Goal: Task Accomplishment & Management: Manage account settings

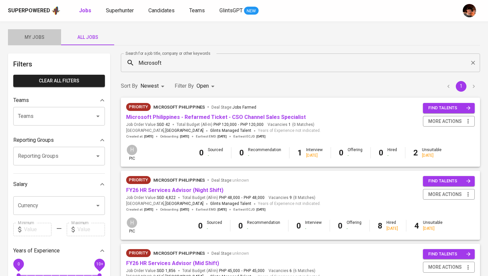
click at [41, 37] on span "My Jobs" at bounding box center [34, 37] width 45 height 8
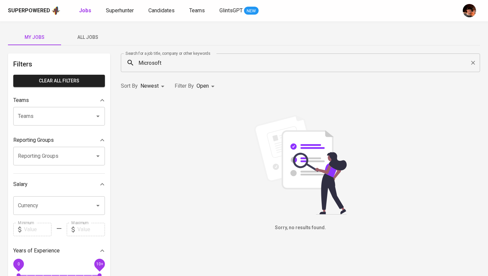
click at [162, 70] on div "Microsoft Search for a job title, company or other keywords" at bounding box center [300, 62] width 359 height 19
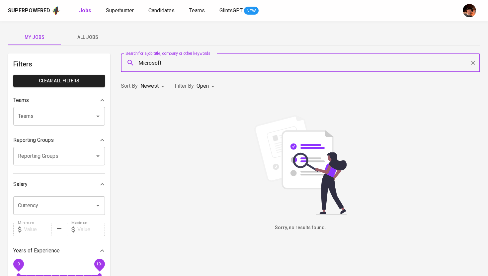
click at [154, 61] on input "Microsoft" at bounding box center [302, 62] width 330 height 13
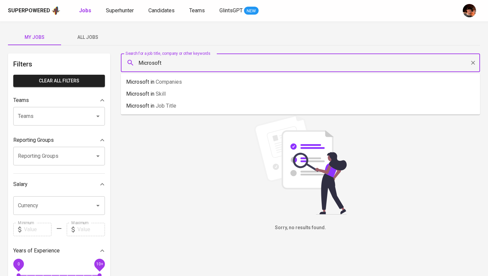
click at [154, 61] on input "Microsoft" at bounding box center [302, 62] width 330 height 13
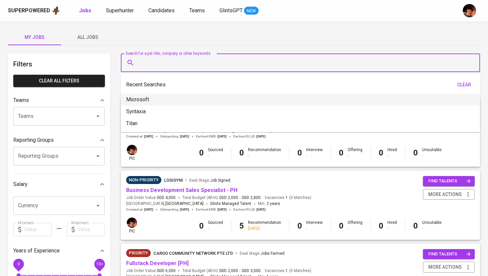
click at [204, 36] on div "My Jobs All Jobs" at bounding box center [244, 37] width 472 height 16
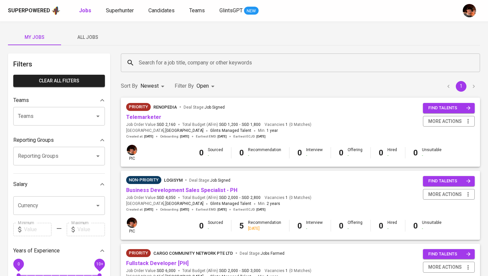
scroll to position [27, 0]
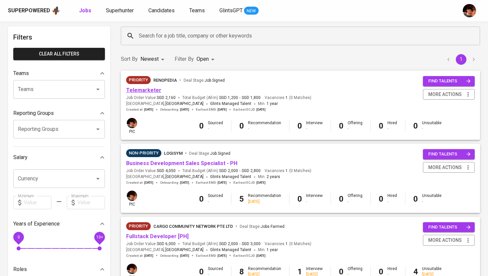
click at [143, 88] on link "Telemarketer" at bounding box center [143, 90] width 35 height 6
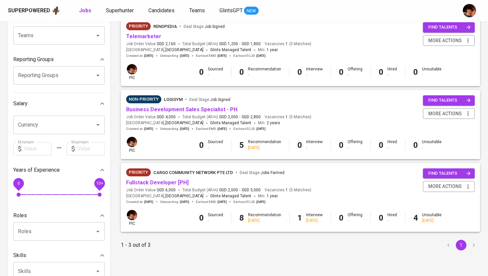
scroll to position [97, 0]
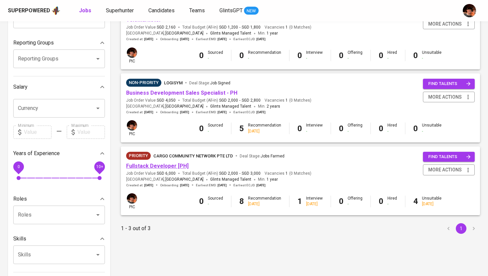
click at [167, 168] on link "Fullstack Developer [PH]" at bounding box center [157, 166] width 62 height 6
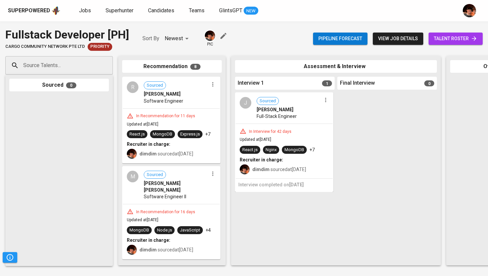
click at [449, 37] on span "talent roster" at bounding box center [455, 39] width 43 height 8
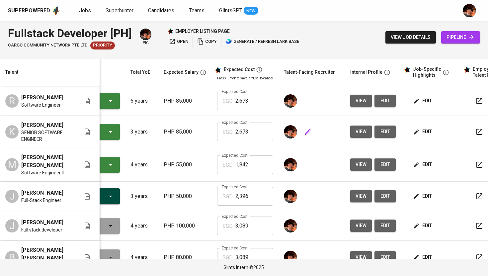
scroll to position [0, 48]
click at [421, 105] on span "edit" at bounding box center [423, 101] width 18 height 8
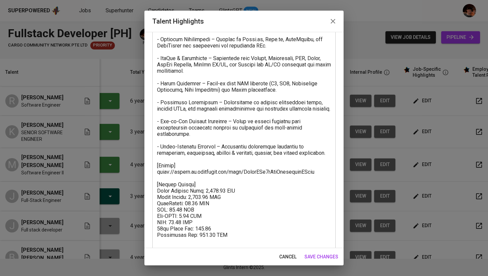
scroll to position [369, 0]
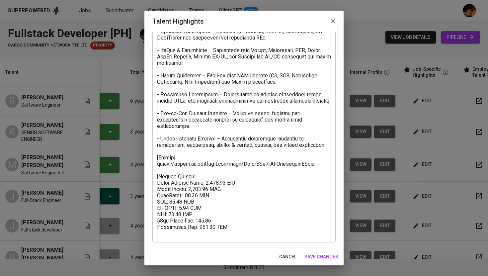
click at [333, 23] on icon "button" at bounding box center [333, 21] width 8 height 8
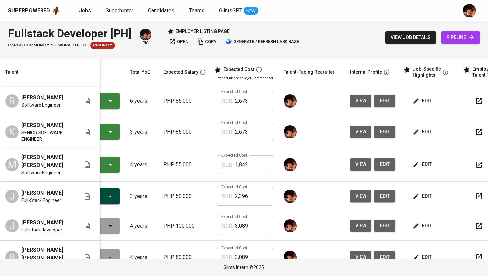
click at [85, 12] on span "Jobs" at bounding box center [85, 10] width 12 height 6
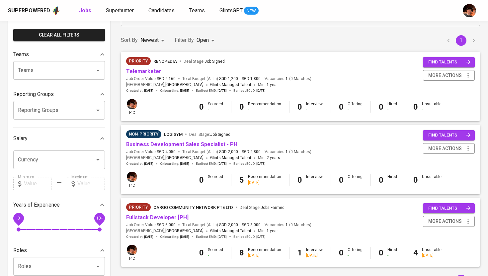
scroll to position [30, 0]
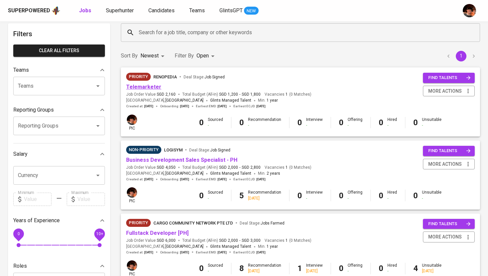
click at [152, 87] on link "Telemarketer" at bounding box center [143, 87] width 35 height 6
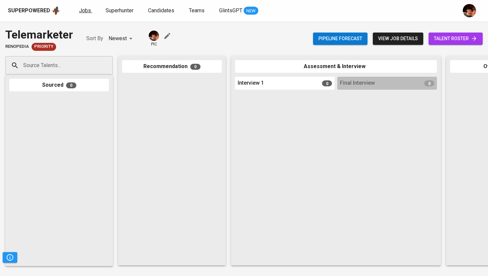
click at [86, 12] on span "Jobs" at bounding box center [85, 10] width 12 height 6
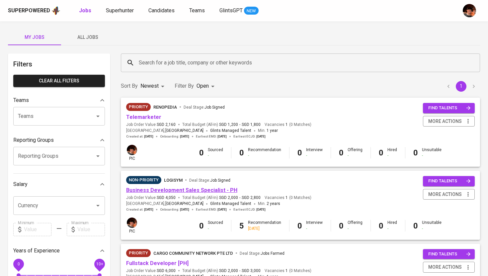
click at [166, 193] on link "Business Development Sales Specialist - PH" at bounding box center [181, 190] width 111 height 6
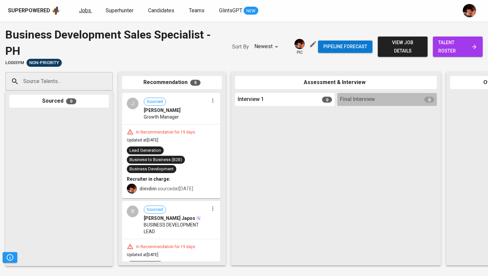
click at [82, 11] on span "Jobs" at bounding box center [85, 10] width 12 height 6
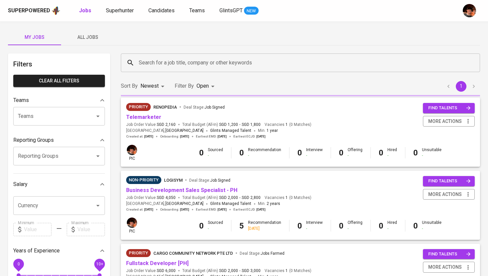
click at [80, 40] on span "All Jobs" at bounding box center [87, 37] width 45 height 8
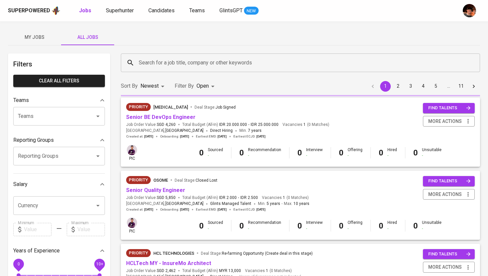
click at [164, 65] on input "Search for a job title, company or other keywords" at bounding box center [302, 62] width 330 height 13
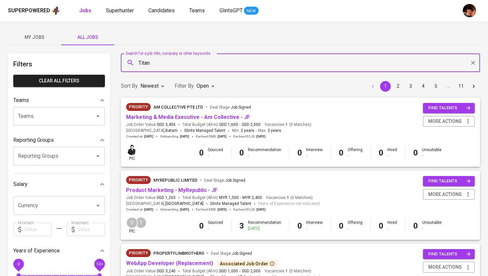
type input "Titan"
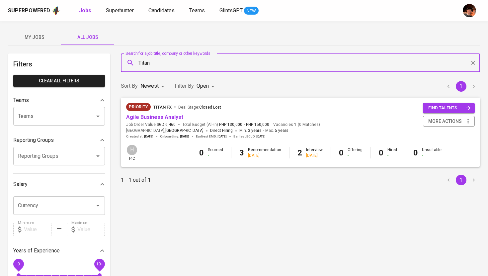
click at [203, 83] on body "Superpowered Jobs Superhunter Candidates Teams GlintsGPT NEW My Jobs All Jobs F…" at bounding box center [244, 226] width 488 height 453
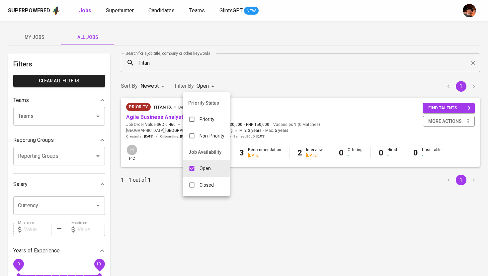
click at [198, 192] on li "Closed" at bounding box center [206, 185] width 47 height 17
type input "OPEN,CLOSE"
checkbox input "true"
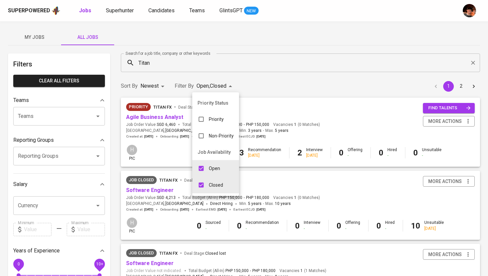
click at [154, 191] on div at bounding box center [244, 138] width 488 height 276
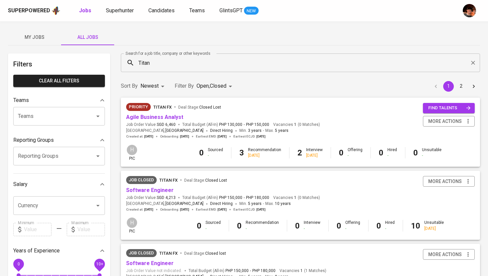
click at [154, 191] on link "Software Engineer" at bounding box center [149, 190] width 47 height 6
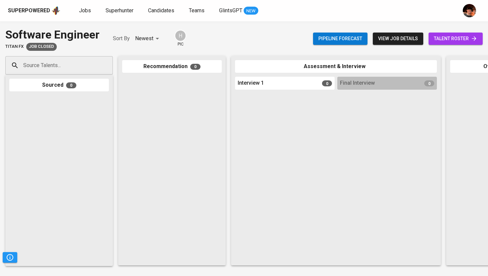
click at [462, 44] on link "talent roster" at bounding box center [456, 39] width 54 height 12
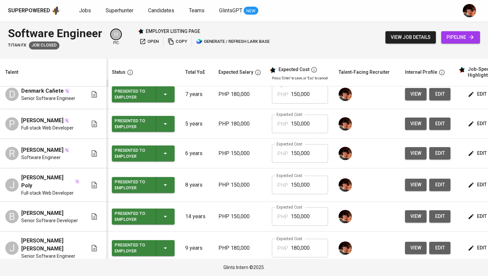
scroll to position [3, 0]
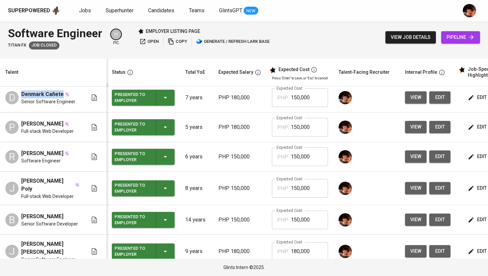
drag, startPoint x: 60, startPoint y: 93, endPoint x: 10, endPoint y: 92, distance: 50.5
click at [10, 92] on div "D [GEOGRAPHIC_DATA] Cañete Senior Software Engineer" at bounding box center [46, 97] width 82 height 15
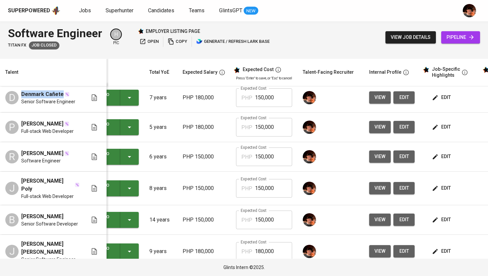
scroll to position [0, 0]
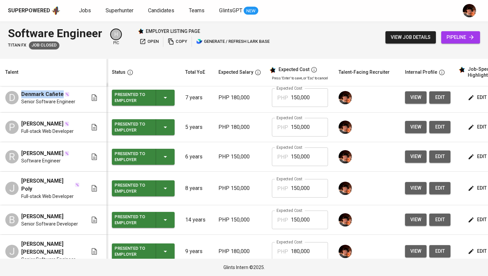
click at [410, 100] on span "view" at bounding box center [415, 97] width 11 height 8
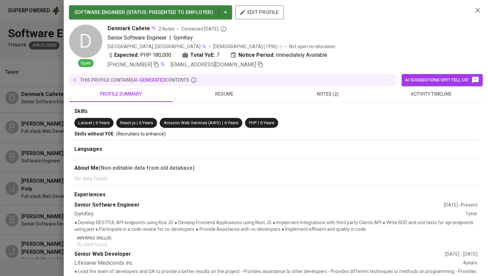
click at [258, 67] on span at bounding box center [261, 64] width 6 height 6
click at [37, 120] on div at bounding box center [244, 138] width 488 height 276
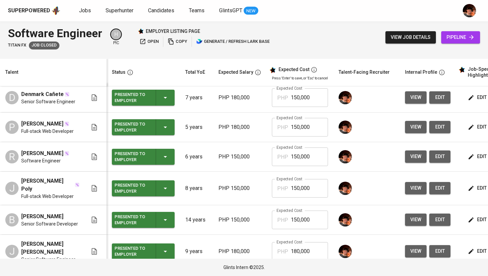
click at [410, 131] on span "view" at bounding box center [415, 127] width 11 height 8
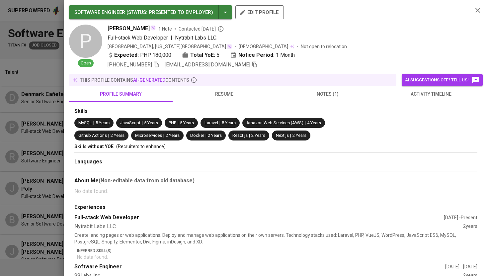
click at [216, 68] on span "[EMAIL_ADDRESS][DOMAIN_NAME]" at bounding box center [211, 65] width 93 height 8
click at [252, 64] on icon "button" at bounding box center [254, 65] width 5 height 6
click at [34, 114] on div at bounding box center [244, 138] width 488 height 276
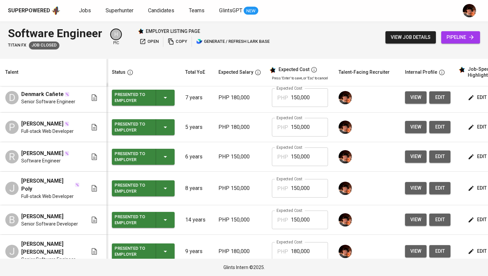
click at [405, 163] on button "view" at bounding box center [416, 156] width 22 height 12
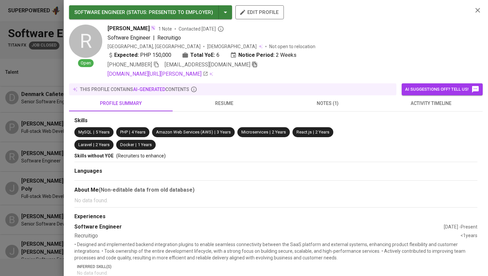
click at [252, 66] on icon "button" at bounding box center [255, 64] width 6 height 6
click at [37, 139] on div at bounding box center [244, 138] width 488 height 276
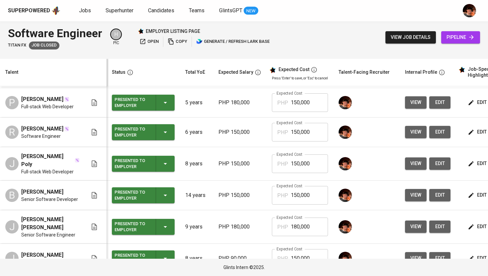
scroll to position [29, 0]
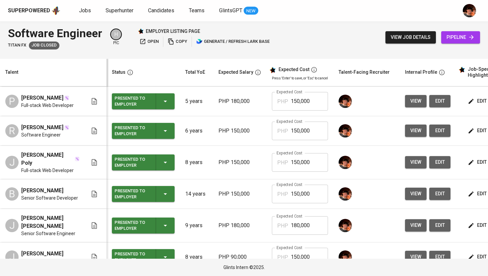
click at [410, 166] on span "view" at bounding box center [415, 162] width 11 height 8
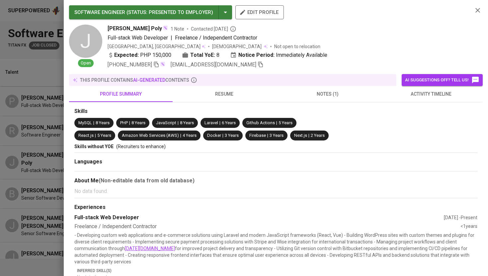
click at [258, 64] on icon "button" at bounding box center [261, 64] width 6 height 6
click at [38, 187] on div at bounding box center [244, 138] width 488 height 276
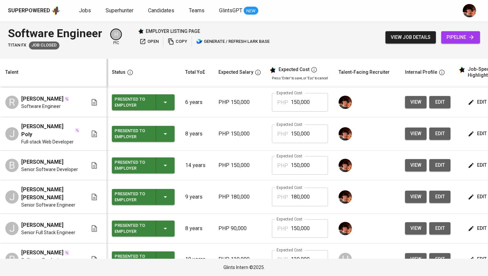
scroll to position [60, 0]
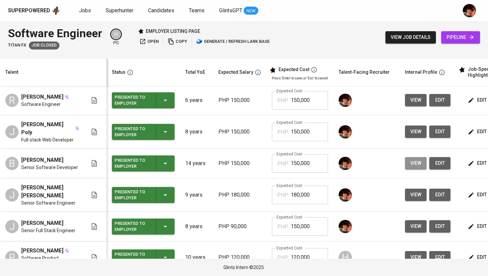
click at [410, 167] on span "view" at bounding box center [415, 163] width 11 height 8
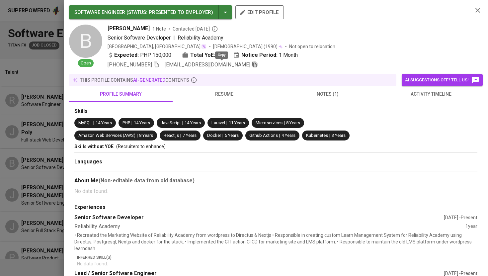
click at [252, 66] on icon "button" at bounding box center [255, 64] width 6 height 6
click at [44, 164] on div at bounding box center [244, 138] width 488 height 276
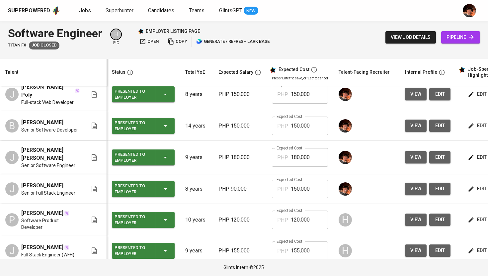
scroll to position [98, 0]
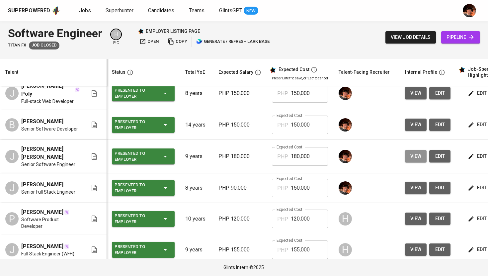
click at [405, 162] on button "view" at bounding box center [416, 156] width 22 height 12
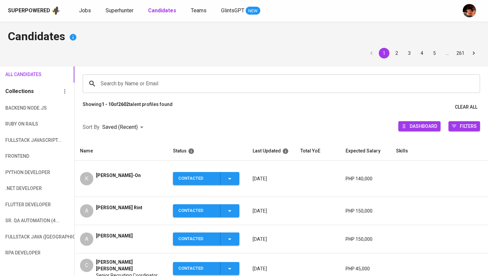
click at [136, 82] on input "Search by Name or Email" at bounding box center [283, 83] width 368 height 13
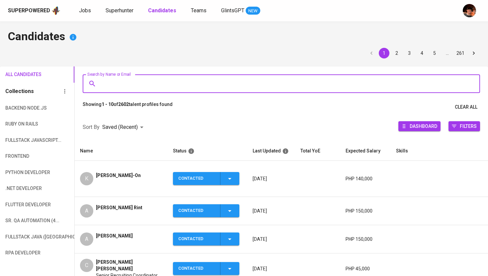
paste input "[EMAIL_ADDRESS][DOMAIN_NAME]"
type input "[EMAIL_ADDRESS][DOMAIN_NAME]"
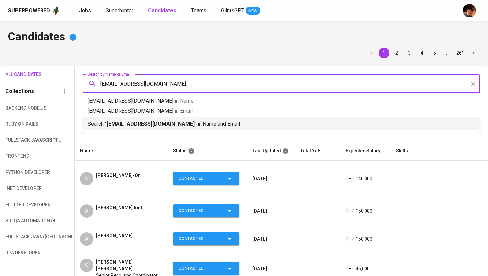
click at [143, 127] on b "[EMAIL_ADDRESS][DOMAIN_NAME]" at bounding box center [151, 124] width 88 height 6
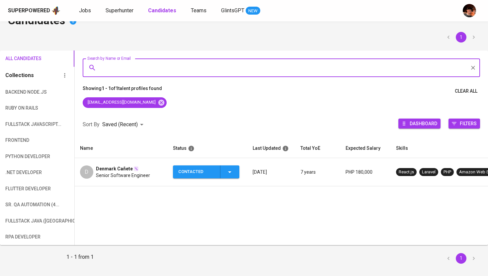
scroll to position [29, 0]
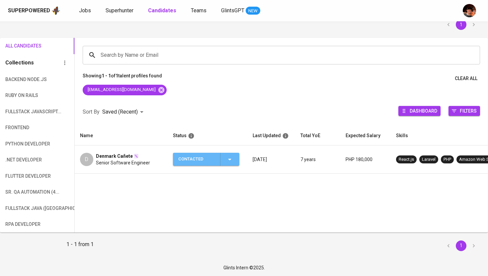
click at [235, 160] on span "Contacted" at bounding box center [206, 159] width 61 height 13
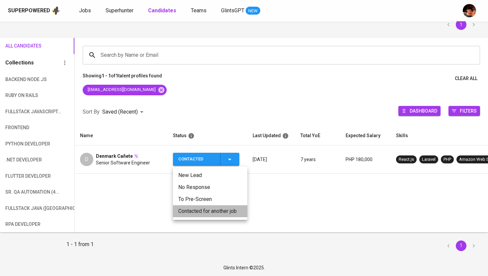
click at [210, 211] on li "Contacted for another job" at bounding box center [210, 211] width 74 height 12
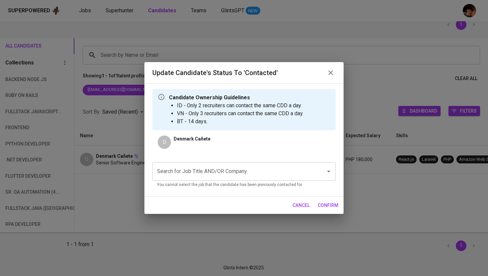
click at [229, 170] on input "Search for Job Title AND/OR Company" at bounding box center [234, 171] width 159 height 13
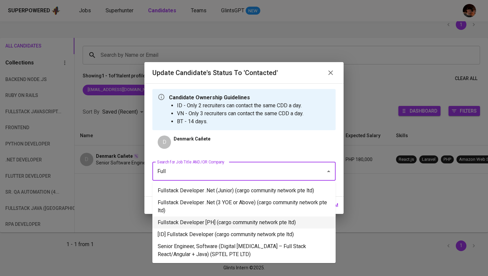
click at [234, 221] on li "Fullstack Developer [PH] (cargo community network pte ltd)" at bounding box center [243, 222] width 183 height 12
type input "Full"
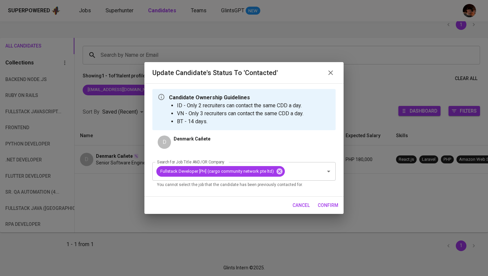
click at [335, 201] on span "confirm" at bounding box center [328, 205] width 21 height 8
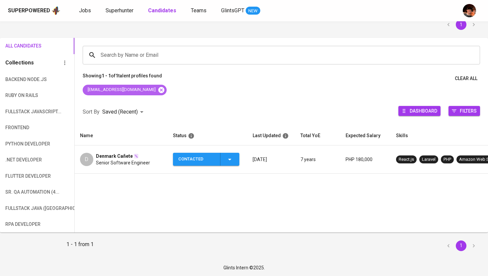
click at [158, 91] on icon at bounding box center [161, 90] width 6 height 6
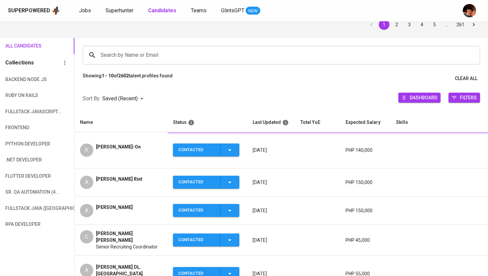
click at [148, 58] on input "Search by Name or Email" at bounding box center [283, 55] width 368 height 13
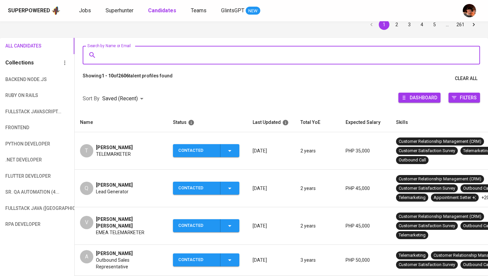
paste input "[EMAIL_ADDRESS][DOMAIN_NAME]"
type input "[EMAIL_ADDRESS][DOMAIN_NAME]"
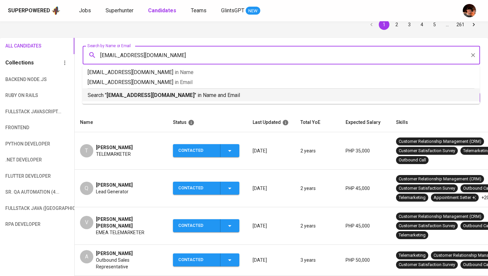
click at [154, 96] on b "[EMAIL_ADDRESS][DOMAIN_NAME]" at bounding box center [151, 95] width 88 height 6
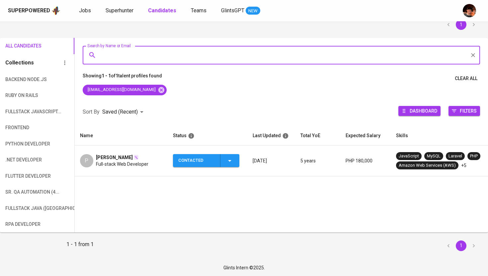
click at [231, 160] on icon "button" at bounding box center [229, 161] width 3 height 2
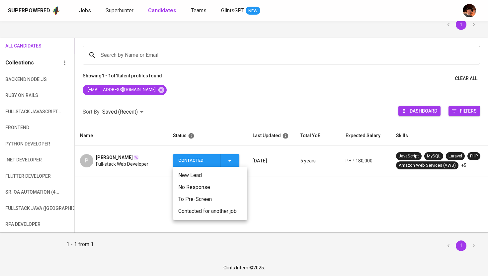
click at [225, 210] on li "Contacted for another job" at bounding box center [210, 211] width 74 height 12
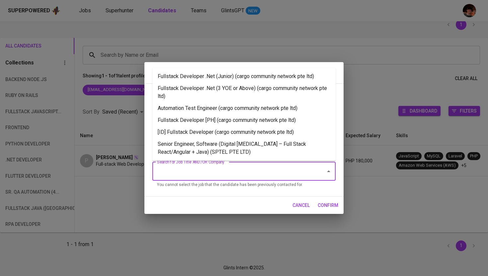
click at [204, 176] on input "Search for Job Title AND/OR Company" at bounding box center [234, 171] width 159 height 13
click at [208, 120] on li "Fullstack Developer [PH] (cargo community network pte ltd)" at bounding box center [243, 120] width 183 height 12
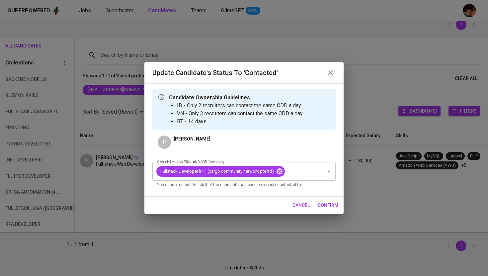
click at [336, 206] on span "confirm" at bounding box center [328, 205] width 21 height 8
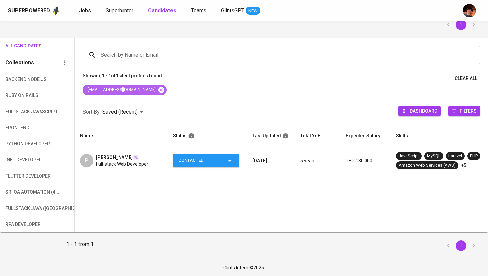
click at [158, 89] on icon at bounding box center [161, 90] width 6 height 6
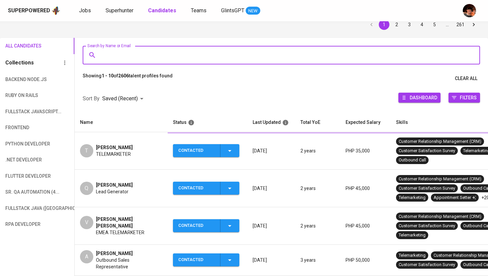
click at [146, 56] on input "Search by Name or Email" at bounding box center [283, 55] width 368 height 13
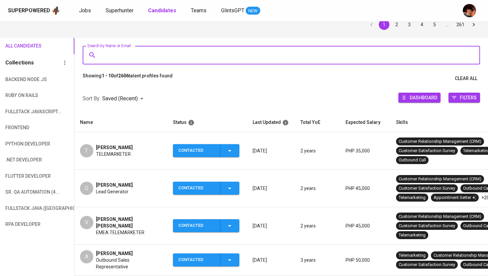
paste input "[EMAIL_ADDRESS][DOMAIN_NAME]"
type input "[EMAIL_ADDRESS][DOMAIN_NAME]"
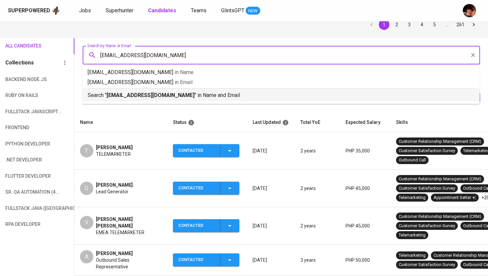
click at [147, 101] on ul "ronnelclaridad@gmail.com in Name ronnelclaridad@gmail.com in Email Search " ron…" at bounding box center [280, 85] width 397 height 38
click at [149, 95] on b "[EMAIL_ADDRESS][DOMAIN_NAME]" at bounding box center [151, 95] width 88 height 6
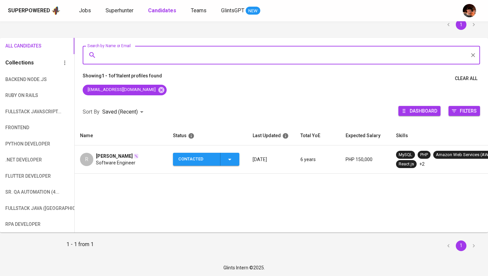
click at [229, 158] on icon "button" at bounding box center [230, 159] width 8 height 8
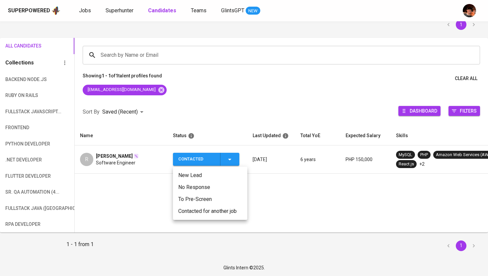
click at [226, 213] on li "Contacted for another job" at bounding box center [210, 211] width 74 height 12
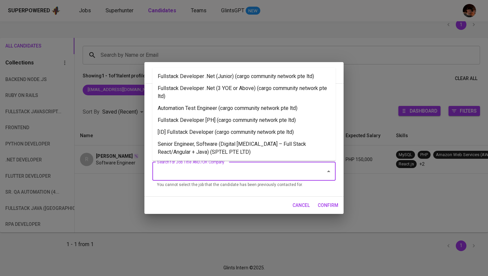
click at [225, 175] on input "Search for Job Title AND/OR Company" at bounding box center [234, 171] width 159 height 13
click at [222, 122] on li "Fullstack Developer [PH] (cargo community network pte ltd)" at bounding box center [243, 120] width 183 height 12
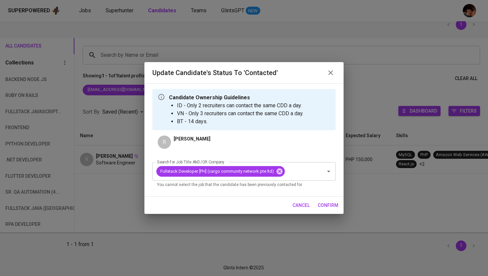
click at [329, 205] on span "confirm" at bounding box center [328, 205] width 21 height 8
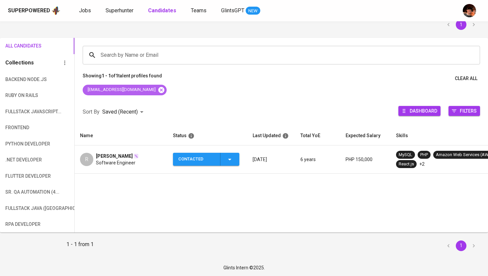
click at [158, 88] on icon at bounding box center [161, 89] width 7 height 7
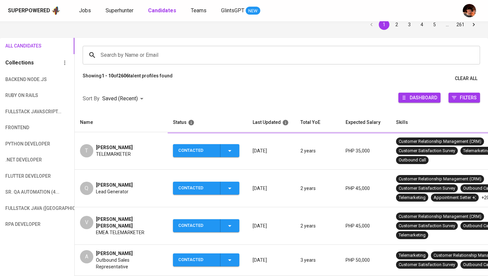
click at [155, 62] on div "Search by Name or Email" at bounding box center [281, 55] width 397 height 19
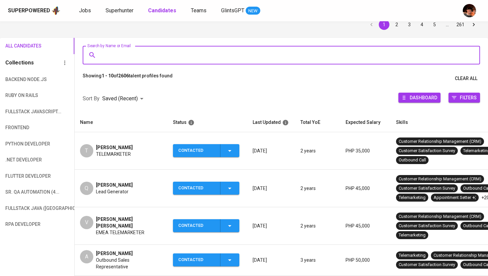
paste input "[EMAIL_ADDRESS][DOMAIN_NAME]"
type input "[EMAIL_ADDRESS][DOMAIN_NAME]"
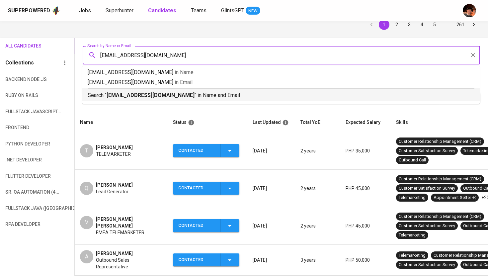
click at [162, 99] on p "Search " jaspercairoane.poly@gmail.com " in Name and Email" at bounding box center [281, 95] width 387 height 8
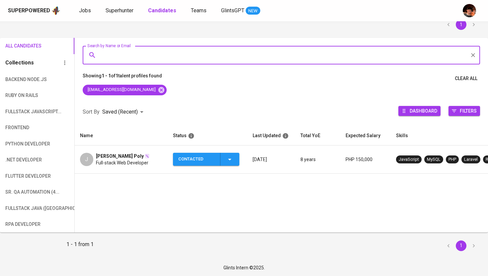
click at [231, 157] on icon "button" at bounding box center [230, 159] width 8 height 8
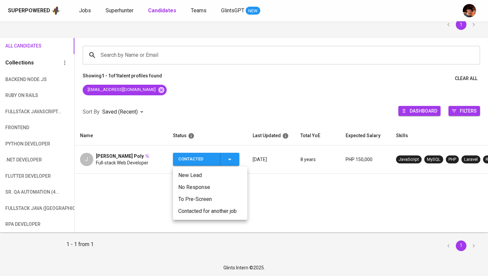
click at [227, 212] on li "Contacted for another job" at bounding box center [210, 211] width 74 height 12
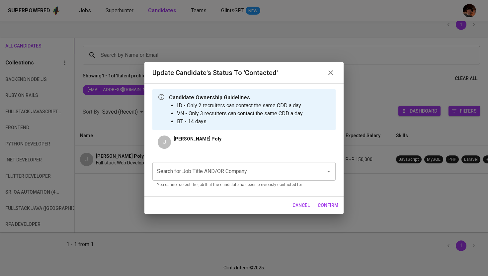
click at [229, 172] on input "Search for Job Title AND/OR Company" at bounding box center [234, 171] width 159 height 13
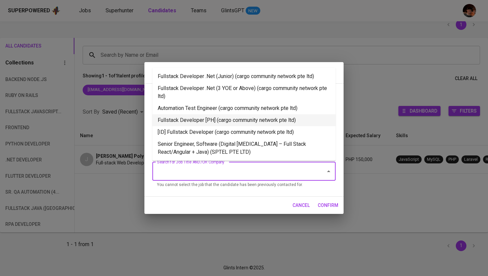
click at [223, 123] on li "Fullstack Developer [PH] (cargo community network pte ltd)" at bounding box center [243, 120] width 183 height 12
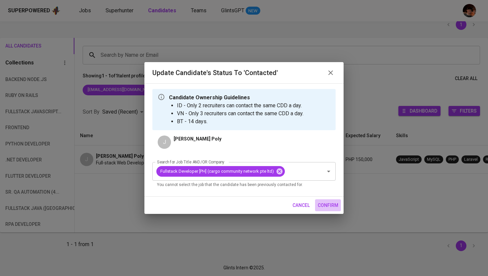
click at [329, 203] on span "confirm" at bounding box center [328, 205] width 21 height 8
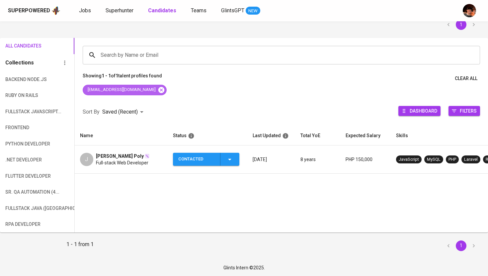
click at [158, 90] on icon at bounding box center [161, 89] width 7 height 7
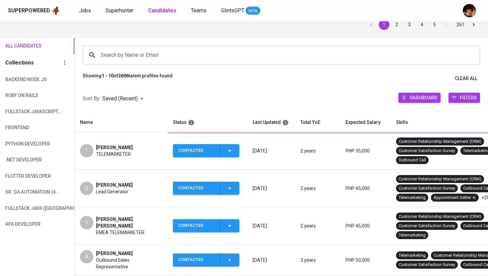
click at [163, 58] on input "Search by Name or Email" at bounding box center [283, 55] width 368 height 13
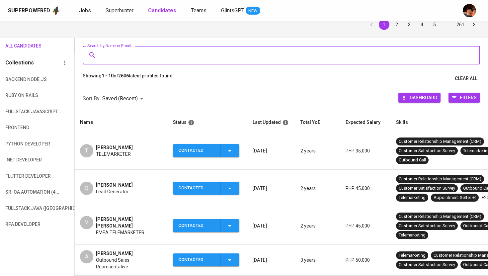
paste input "[EMAIL_ADDRESS][DOMAIN_NAME]"
type input "[EMAIL_ADDRESS][DOMAIN_NAME]"
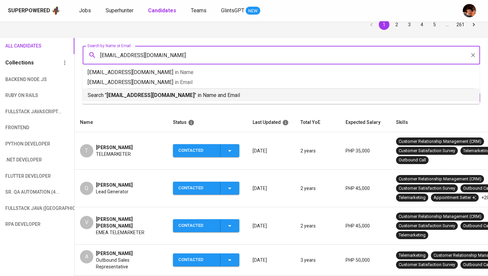
click at [177, 98] on p "Search " bryangiray@gmail.com " in Name and Email" at bounding box center [281, 95] width 387 height 8
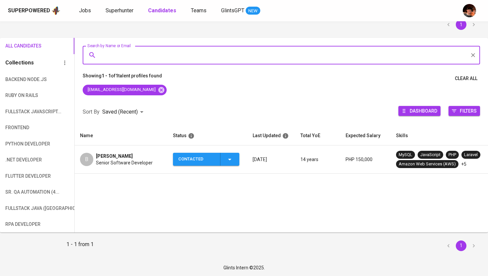
click at [228, 162] on icon "button" at bounding box center [230, 159] width 8 height 8
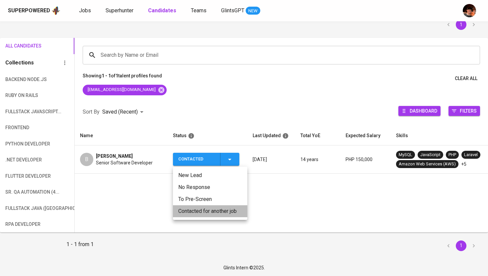
click at [220, 212] on li "Contacted for another job" at bounding box center [210, 211] width 74 height 12
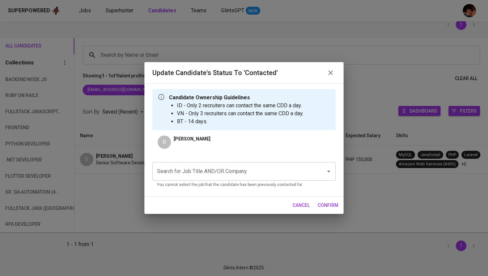
click at [222, 174] on input "Search for Job Title AND/OR Company" at bounding box center [234, 171] width 159 height 13
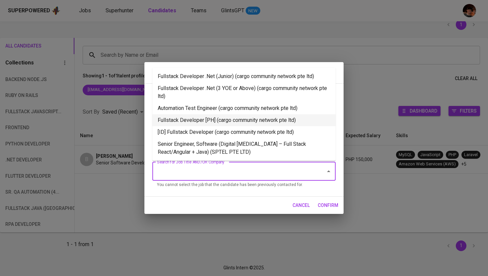
click at [221, 122] on li "Fullstack Developer [PH] (cargo community network pte ltd)" at bounding box center [243, 120] width 183 height 12
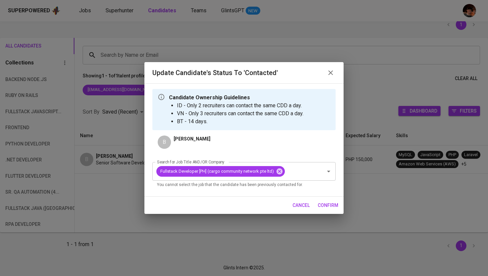
click at [329, 206] on span "confirm" at bounding box center [328, 205] width 21 height 8
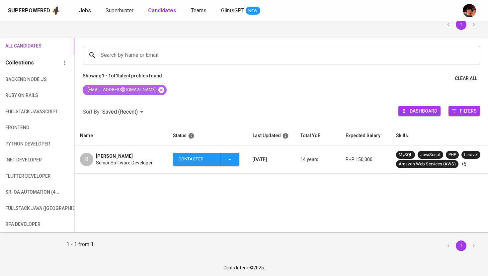
click at [158, 89] on icon at bounding box center [161, 89] width 7 height 7
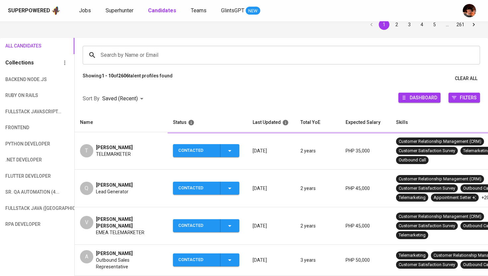
click at [142, 49] on input "Search by Name or Email" at bounding box center [283, 55] width 368 height 13
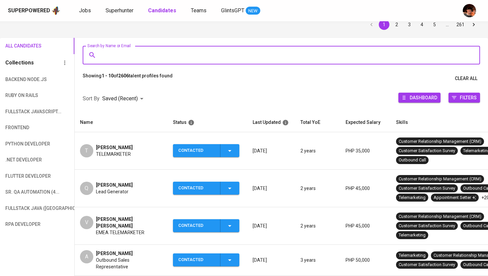
paste input "[EMAIL_ADDRESS][DOMAIN_NAME]"
type input "[EMAIL_ADDRESS][DOMAIN_NAME]"
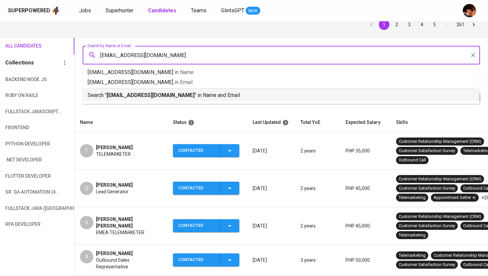
click at [138, 97] on b "[EMAIL_ADDRESS][DOMAIN_NAME]" at bounding box center [151, 95] width 88 height 6
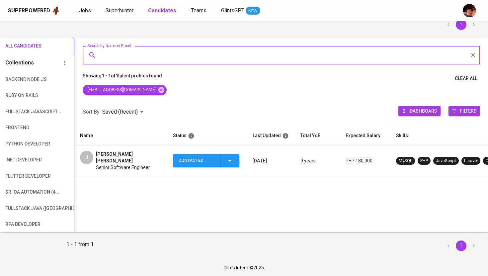
click at [230, 161] on icon "button" at bounding box center [230, 161] width 8 height 8
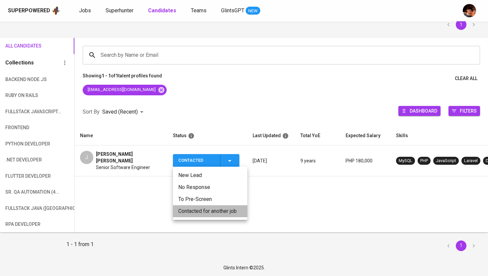
click at [220, 211] on li "Contacted for another job" at bounding box center [210, 211] width 74 height 12
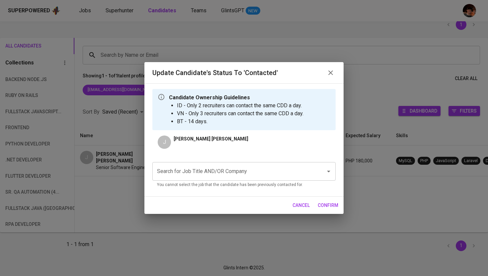
click at [226, 174] on input "Search for Job Title AND/OR Company" at bounding box center [234, 171] width 159 height 13
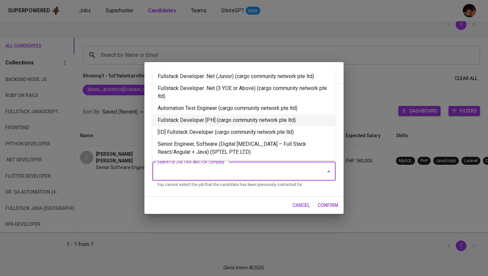
click at [226, 116] on li "Fullstack Developer [PH] (cargo community network pte ltd)" at bounding box center [243, 120] width 183 height 12
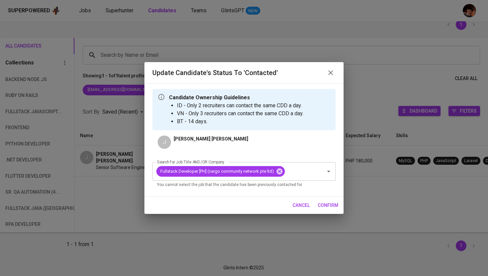
click at [335, 208] on span "confirm" at bounding box center [328, 205] width 21 height 8
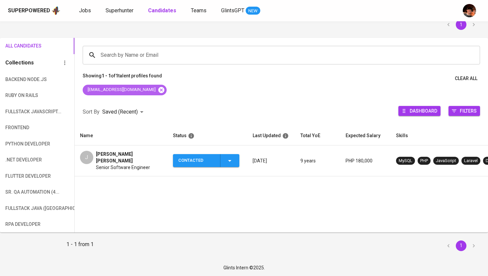
click at [158, 88] on icon at bounding box center [161, 90] width 6 height 6
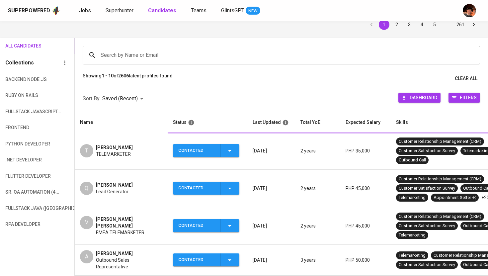
click at [138, 58] on input "Search by Name or Email" at bounding box center [283, 55] width 368 height 13
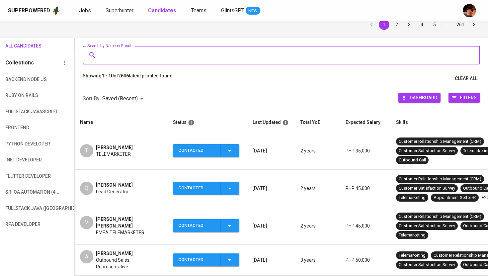
paste input "jaime.condes@evsu.edu.ph"
type input "jaime.condes@evsu.edu.ph"
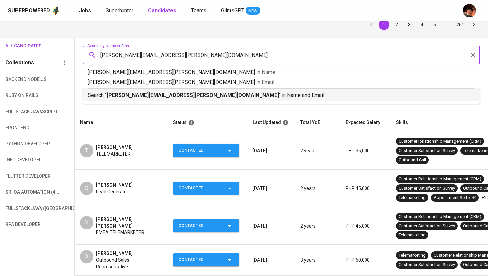
click at [145, 100] on li "Search " jaime.condes@evsu.edu.ph " in Name and Email" at bounding box center [280, 94] width 397 height 13
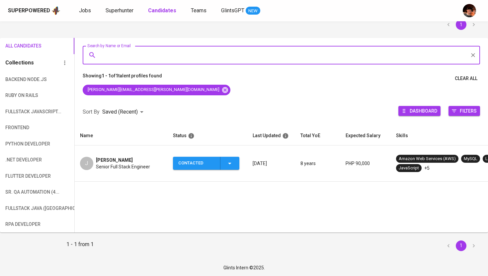
click at [232, 159] on icon "button" at bounding box center [230, 163] width 8 height 8
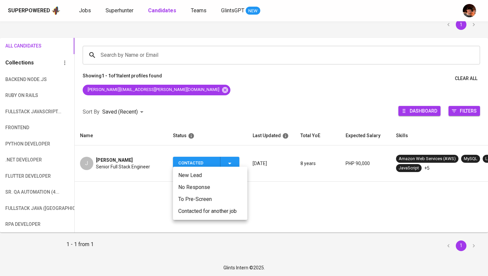
click at [218, 209] on li "Contacted for another job" at bounding box center [210, 211] width 74 height 12
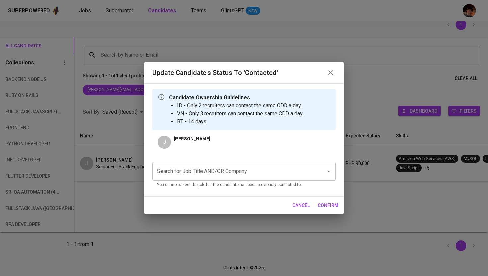
click at [245, 175] on input "Search for Job Title AND/OR Company" at bounding box center [234, 171] width 159 height 13
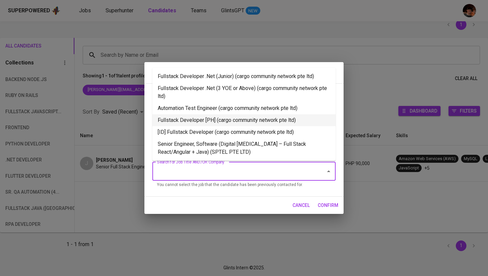
click at [214, 124] on li "Fullstack Developer [PH] (cargo community network pte ltd)" at bounding box center [243, 120] width 183 height 12
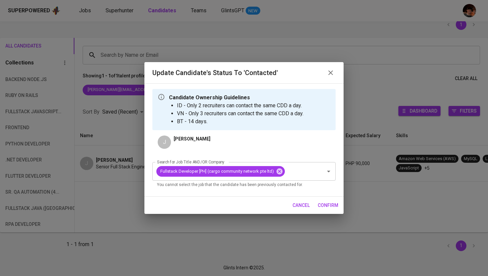
click at [334, 208] on span "confirm" at bounding box center [328, 205] width 21 height 8
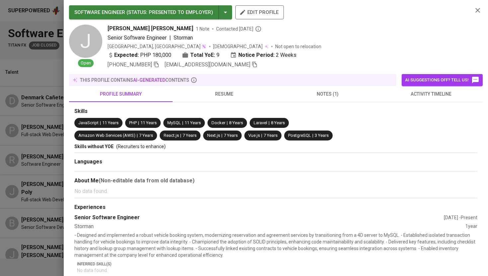
scroll to position [98, 0]
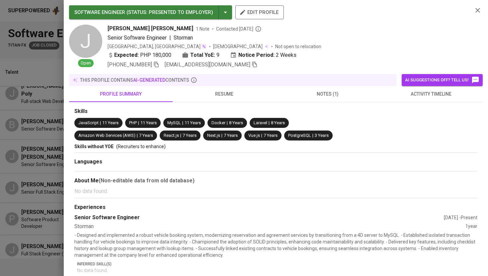
click at [252, 67] on icon "button" at bounding box center [254, 65] width 5 height 6
click at [28, 207] on div at bounding box center [244, 138] width 488 height 276
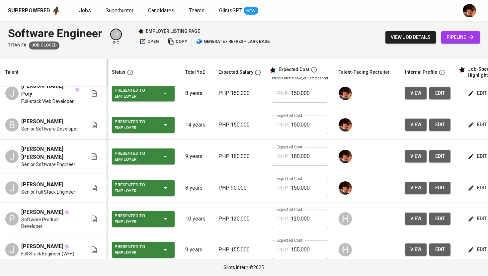
click at [410, 192] on span "view" at bounding box center [415, 188] width 11 height 8
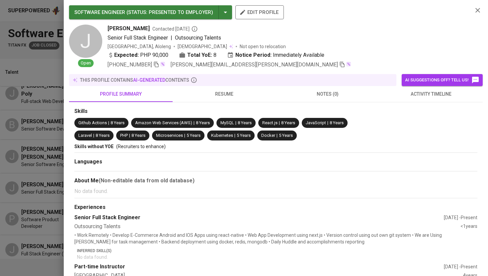
click at [339, 66] on icon "button" at bounding box center [342, 64] width 6 height 6
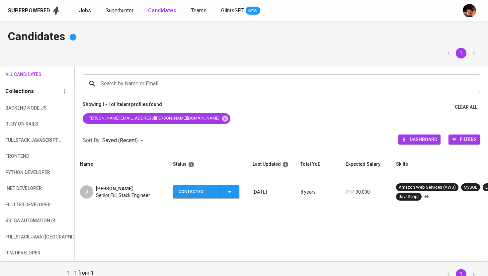
scroll to position [29, 0]
